Goal: Contribute content

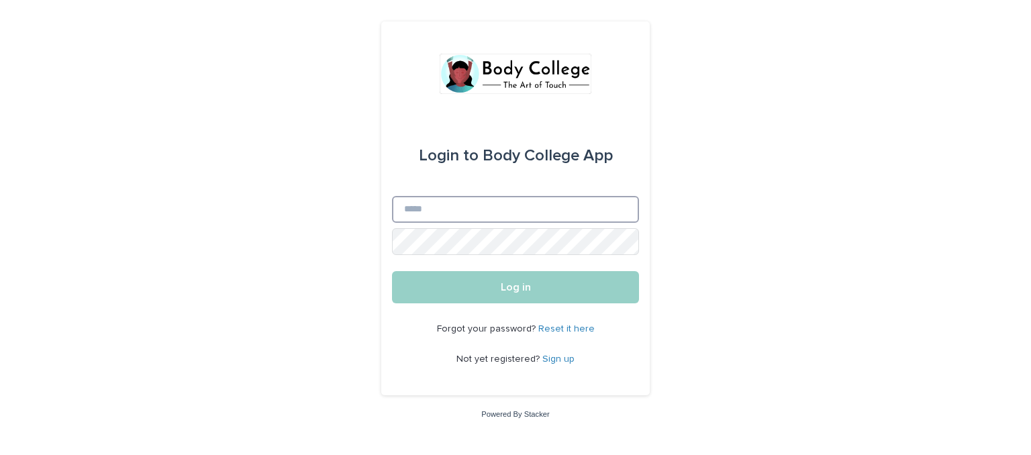
click at [604, 203] on input "Email" at bounding box center [515, 209] width 247 height 27
type input "**********"
click at [392, 271] on button "Log in" at bounding box center [515, 287] width 247 height 32
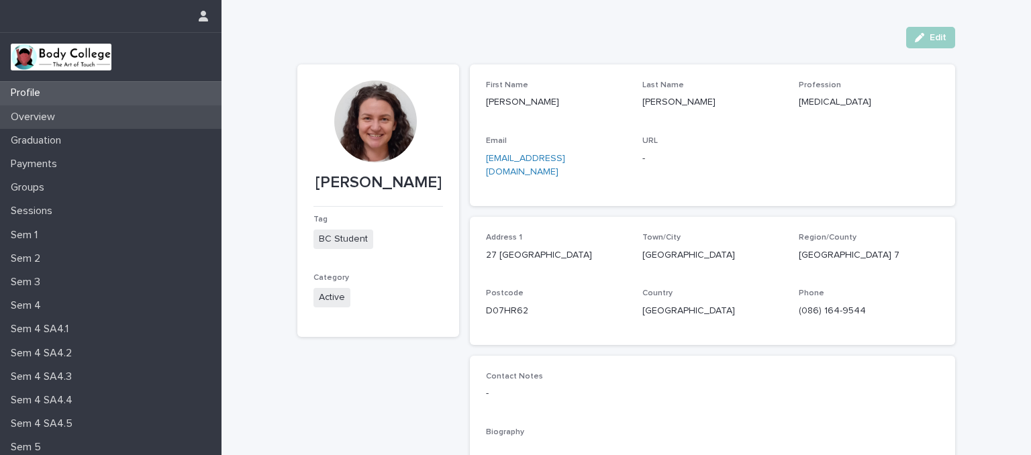
click at [68, 121] on div "Overview" at bounding box center [110, 116] width 221 height 23
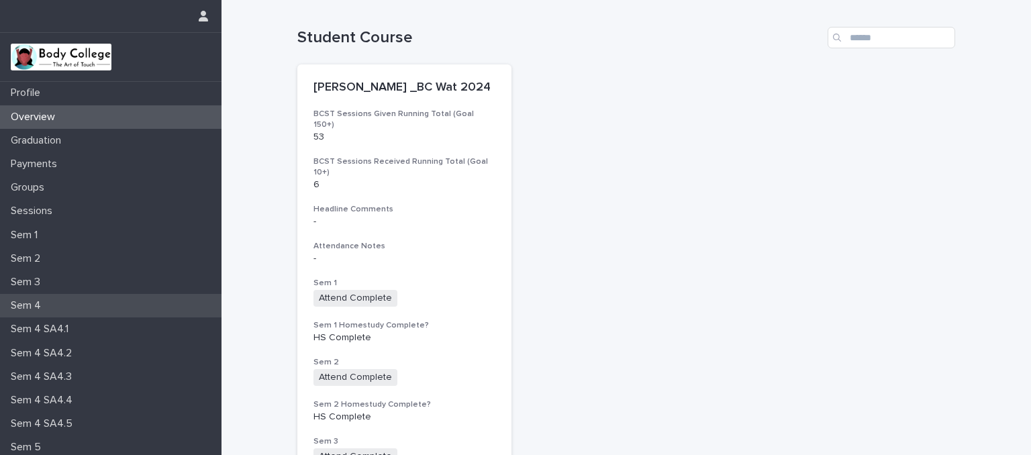
scroll to position [146, 0]
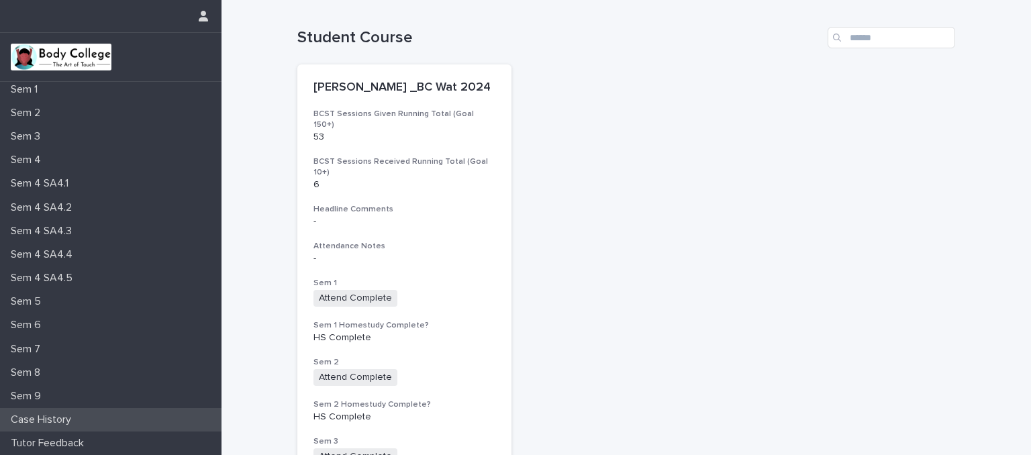
click at [46, 417] on p "Case History" at bounding box center [43, 419] width 76 height 13
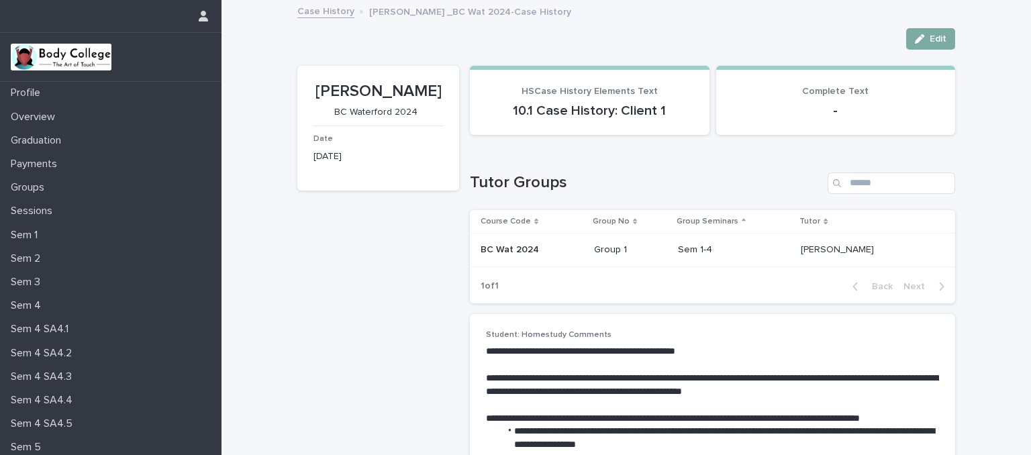
click at [916, 39] on icon "button" at bounding box center [919, 38] width 9 height 9
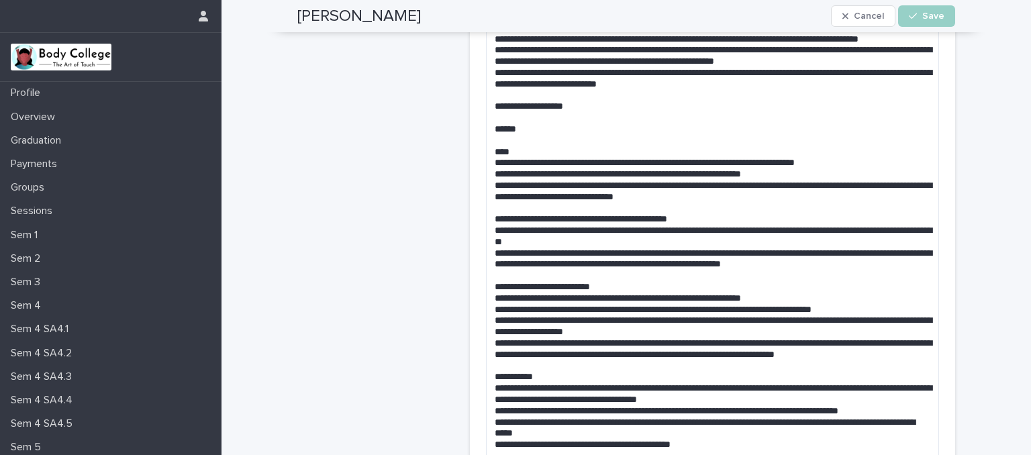
scroll to position [413, 0]
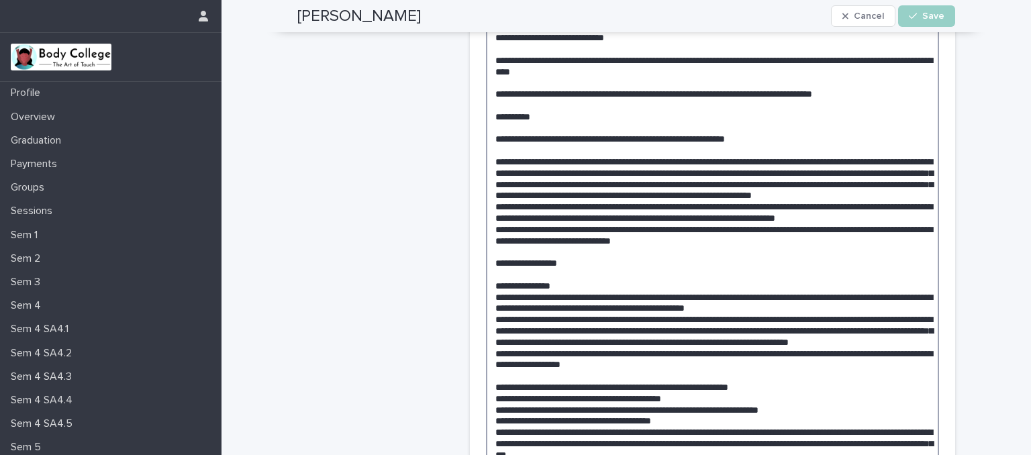
scroll to position [933, 0]
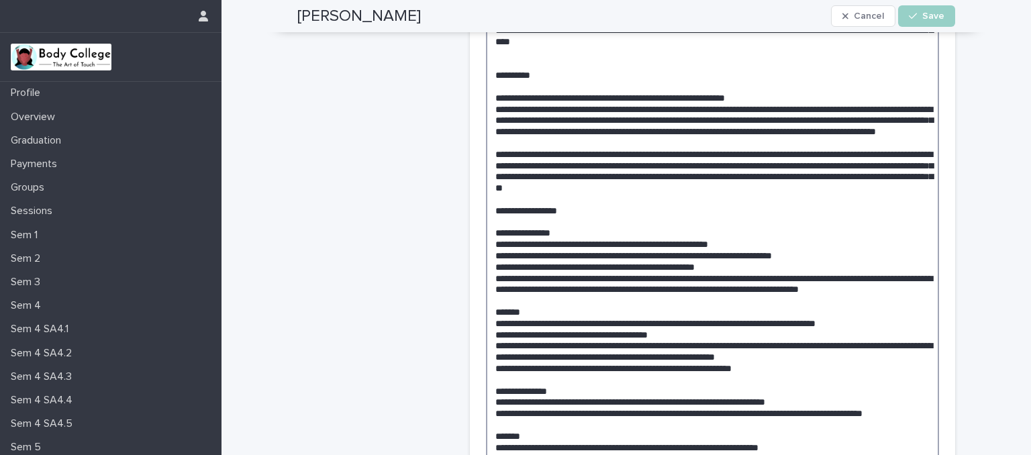
scroll to position [1616, 0]
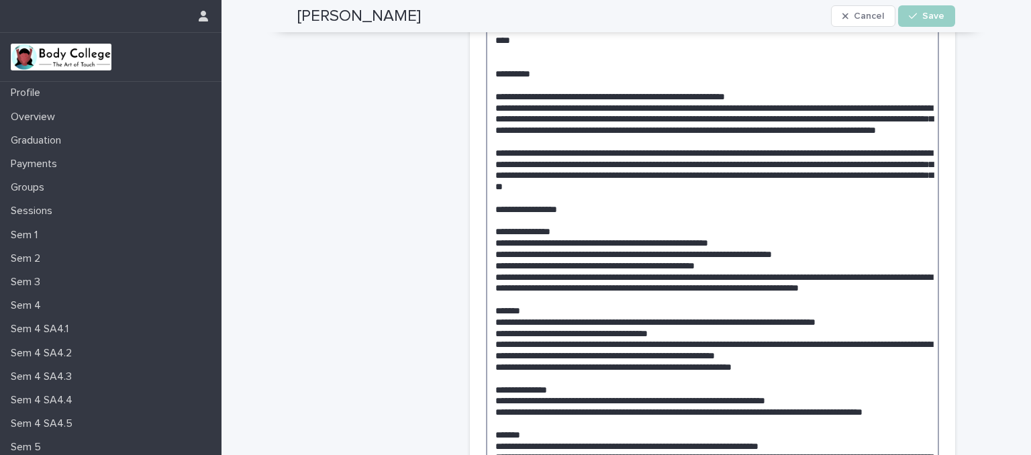
click at [529, 172] on textarea at bounding box center [712, 400] width 453 height 3343
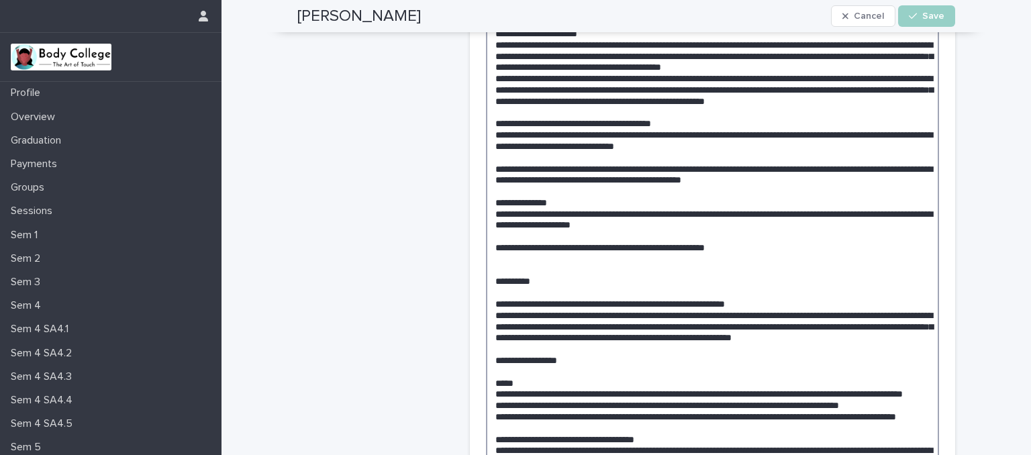
scroll to position [2660, 0]
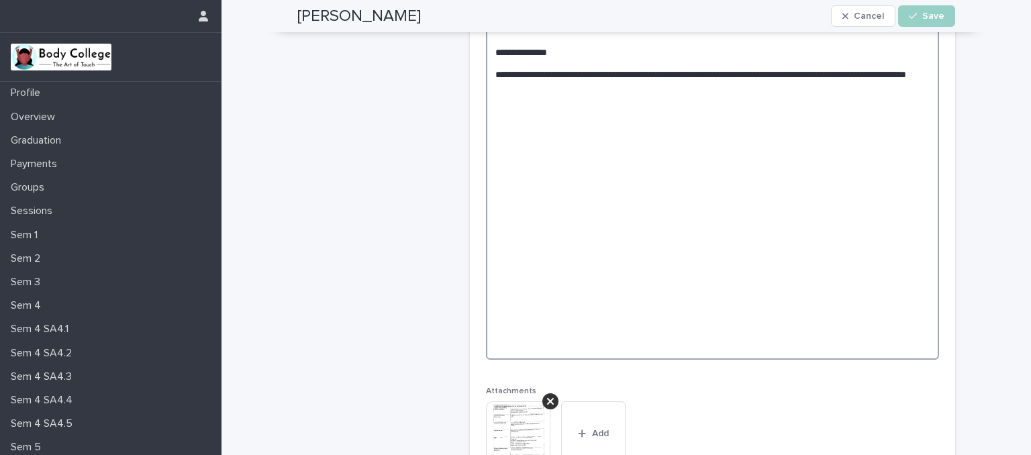
scroll to position [3328, 0]
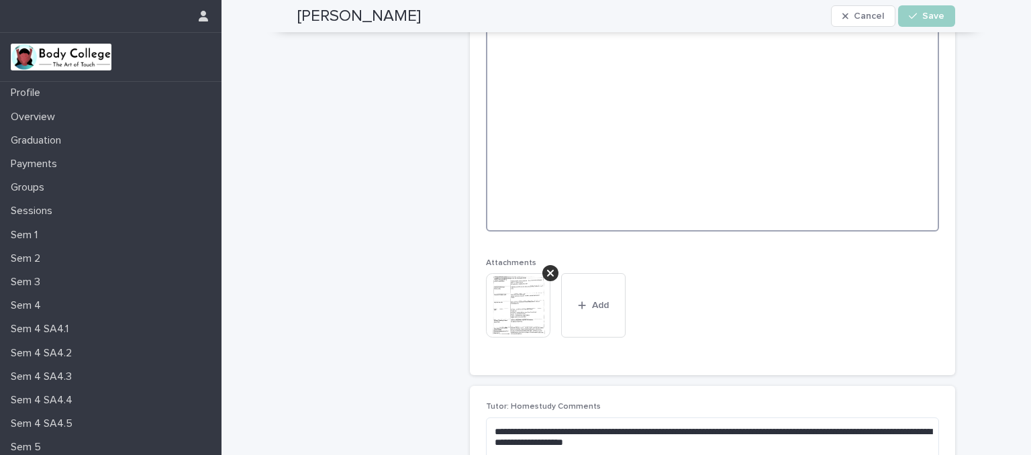
scroll to position [3494, 0]
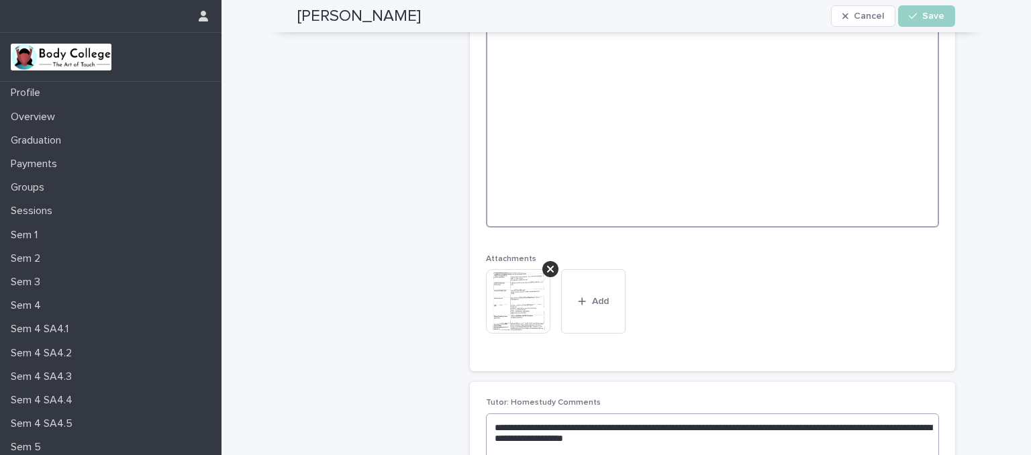
paste textarea "**********"
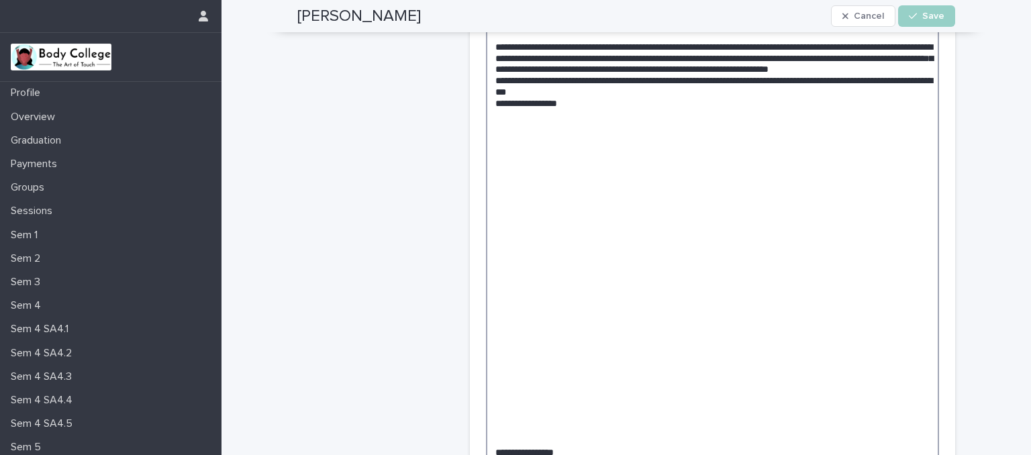
scroll to position [3446, 0]
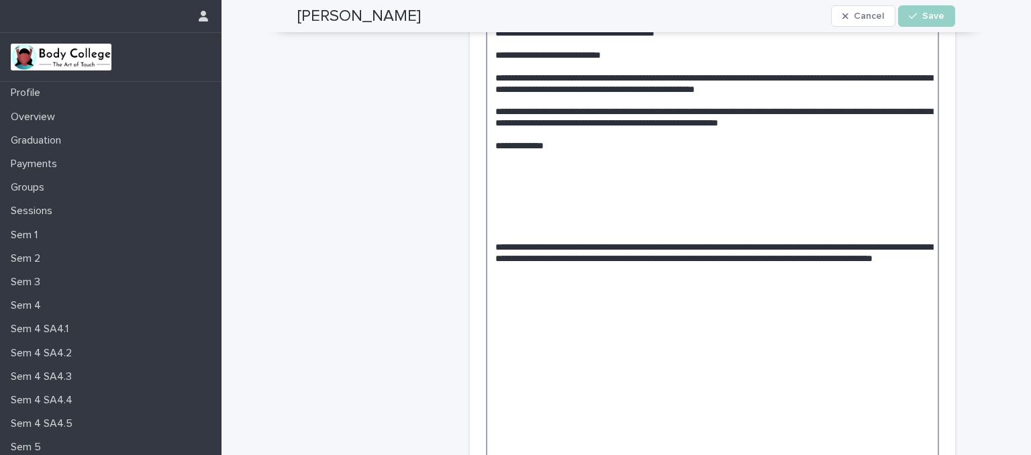
scroll to position [3798, 0]
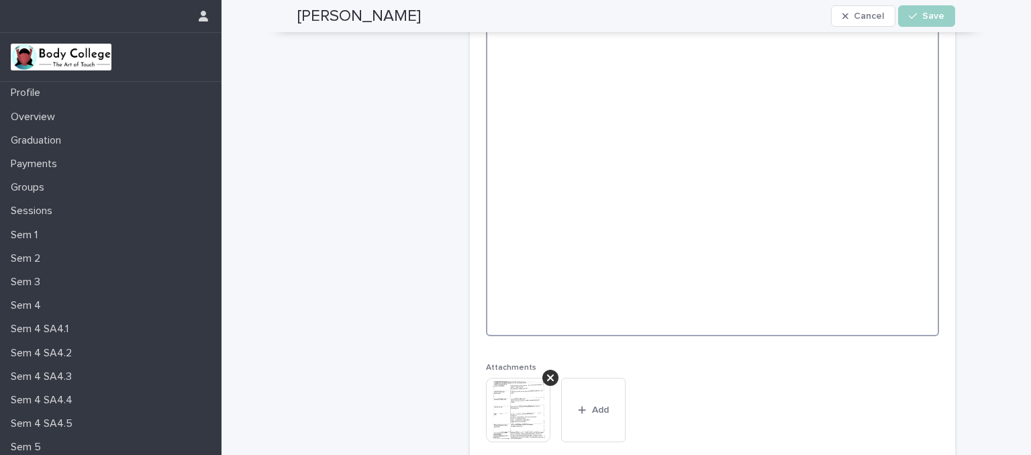
scroll to position [3962, 0]
type textarea "**********"
click at [913, 14] on div "button" at bounding box center [915, 15] width 13 height 9
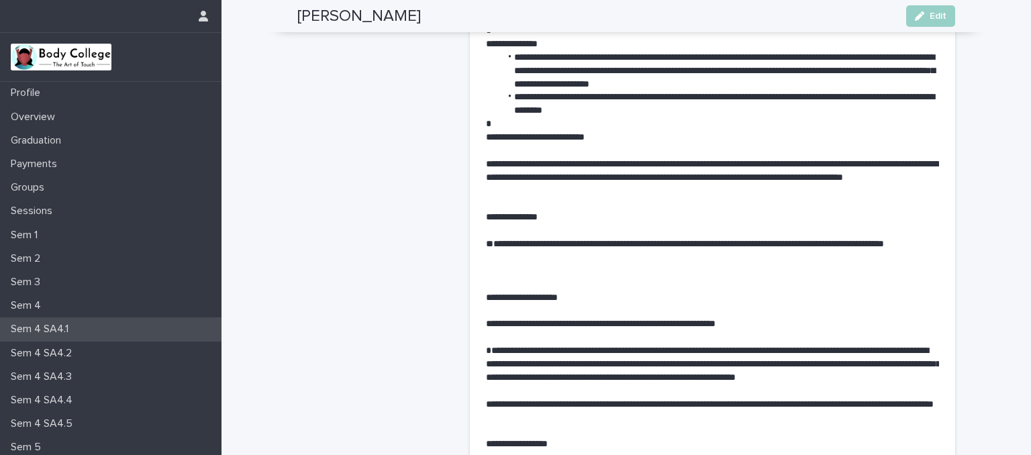
scroll to position [146, 0]
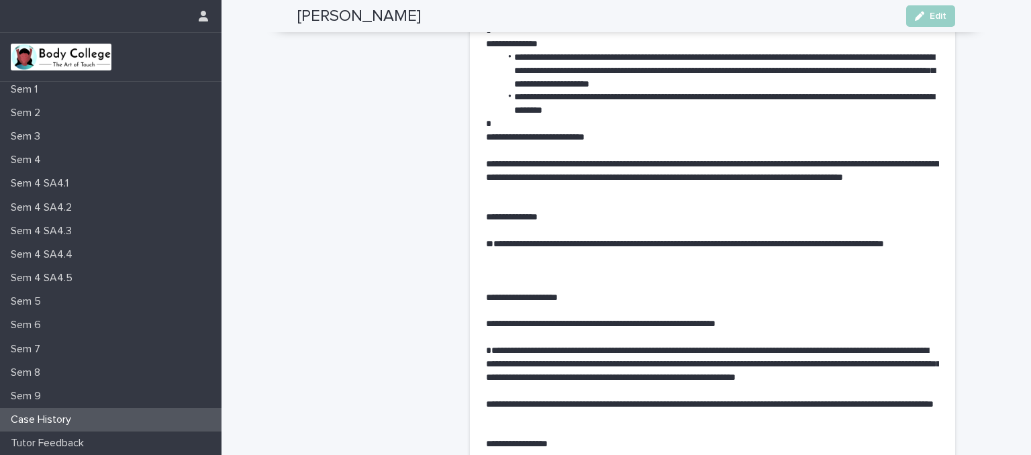
click at [67, 417] on p "Case History" at bounding box center [43, 419] width 76 height 13
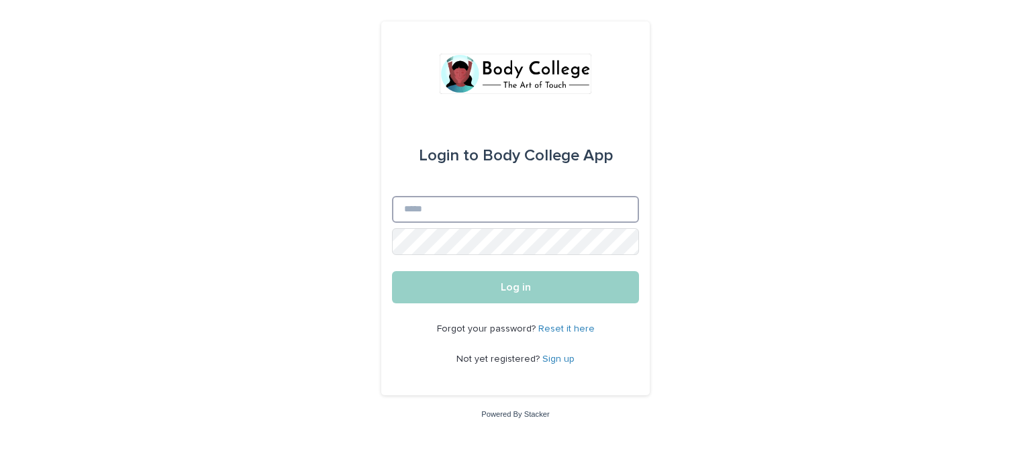
click at [562, 209] on input "Email" at bounding box center [515, 209] width 247 height 27
type input "**********"
click at [392, 271] on button "Log in" at bounding box center [515, 287] width 247 height 32
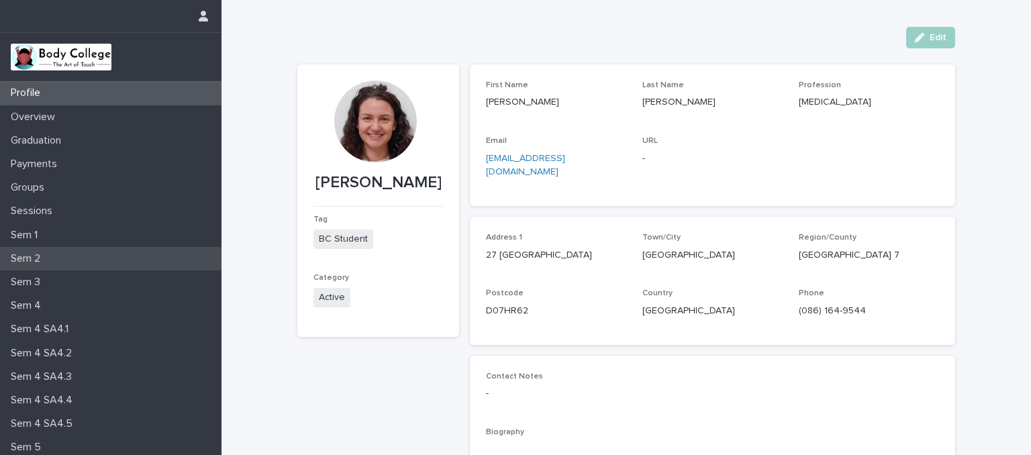
scroll to position [146, 0]
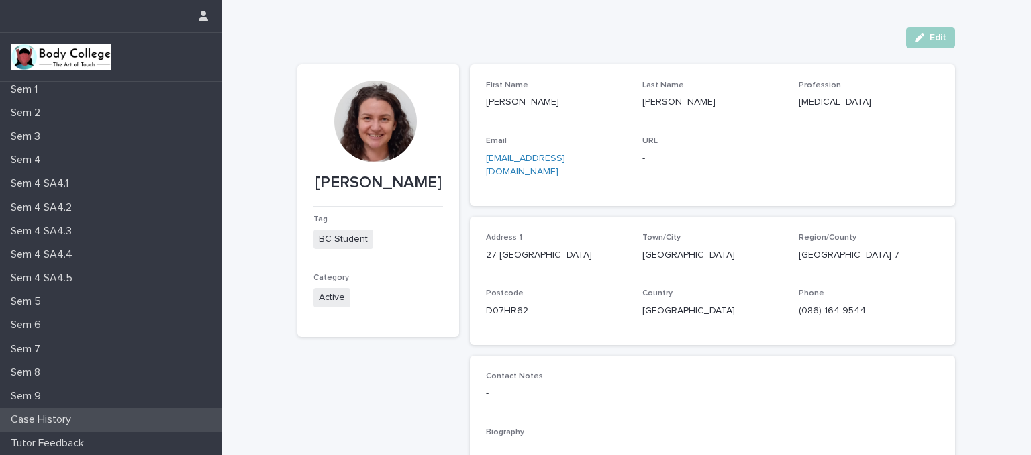
click at [51, 422] on p "Case History" at bounding box center [43, 419] width 76 height 13
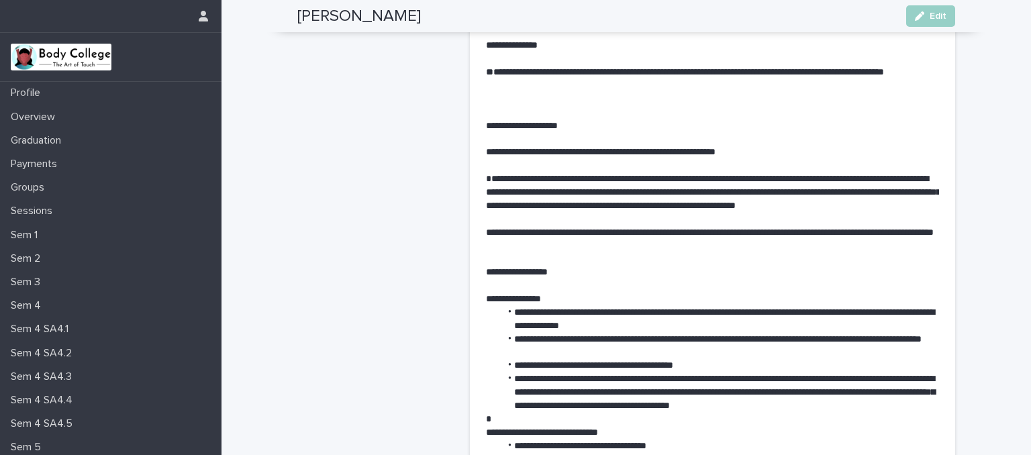
scroll to position [4137, 0]
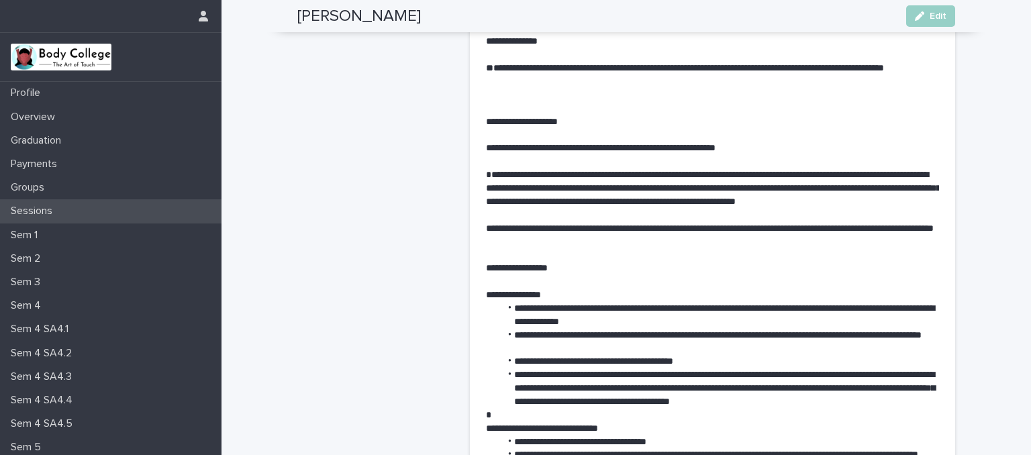
click at [39, 207] on p "Sessions" at bounding box center [34, 211] width 58 height 13
